Goal: Navigation & Orientation: Find specific page/section

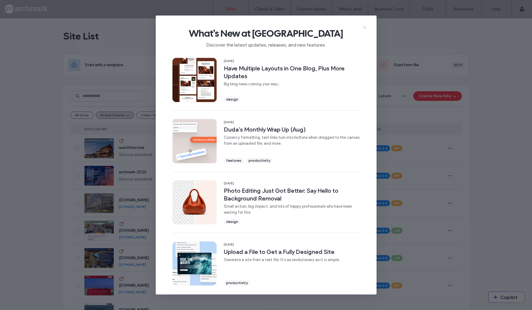
click at [363, 27] on use at bounding box center [364, 27] width 3 height 3
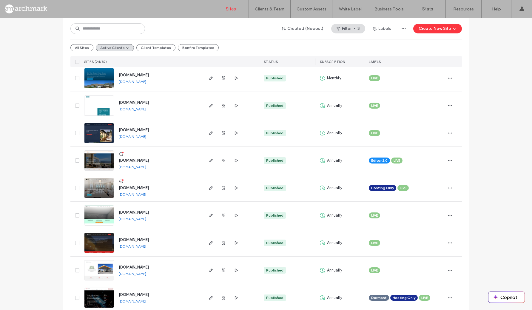
scroll to position [490, 0]
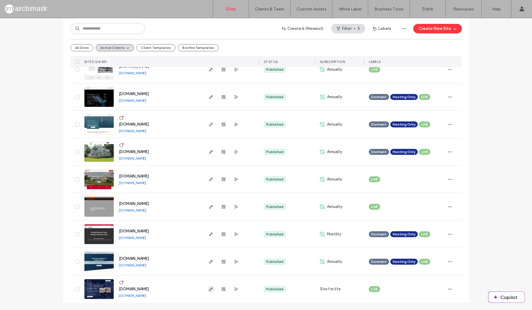
click at [210, 290] on icon "button" at bounding box center [210, 289] width 5 height 5
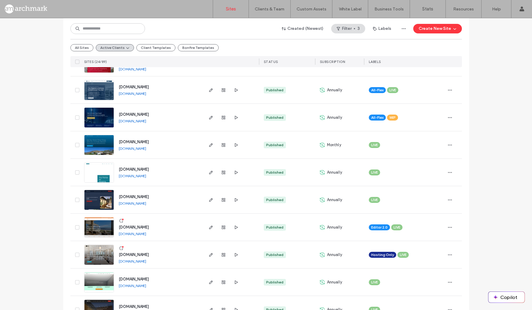
scroll to position [227, 0]
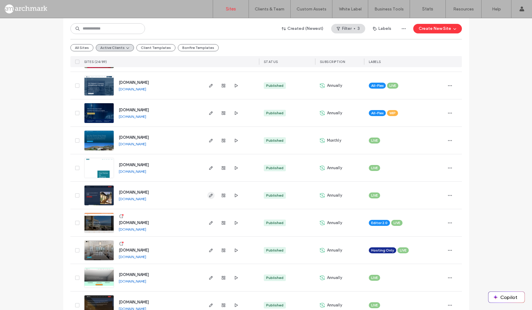
click at [208, 195] on icon "button" at bounding box center [210, 195] width 5 height 5
